Goal: Task Accomplishment & Management: Complete application form

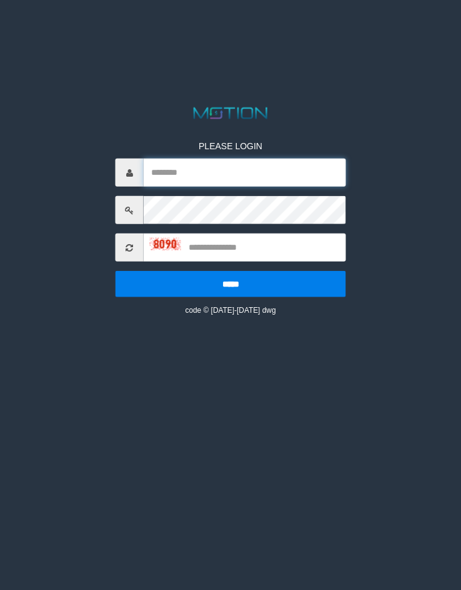
type input "******"
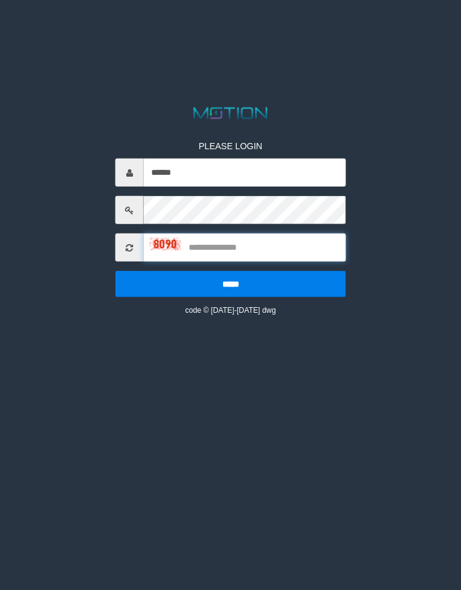
click at [237, 247] on input "text" at bounding box center [245, 248] width 202 height 28
type input "****"
click at [116, 271] on input "*****" at bounding box center [231, 284] width 230 height 26
